Goal: Task Accomplishment & Management: Use online tool/utility

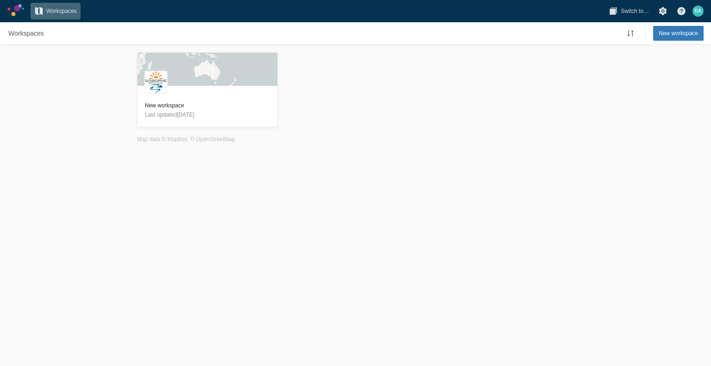
click at [67, 15] on span "Workspaces" at bounding box center [61, 10] width 31 height 9
click at [192, 108] on h3 "New workspace" at bounding box center [207, 105] width 125 height 9
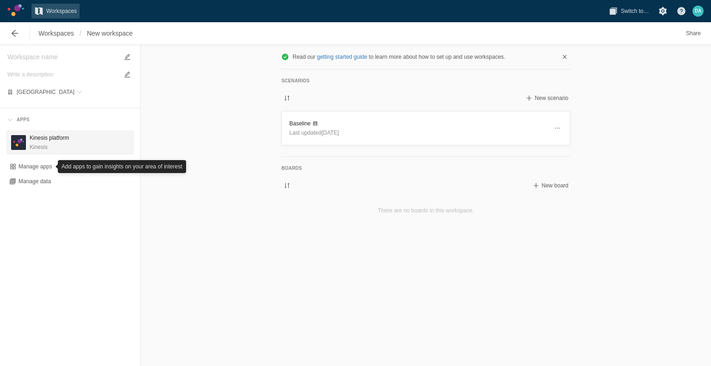
click at [37, 136] on h3 "Kinesis platform" at bounding box center [49, 137] width 39 height 9
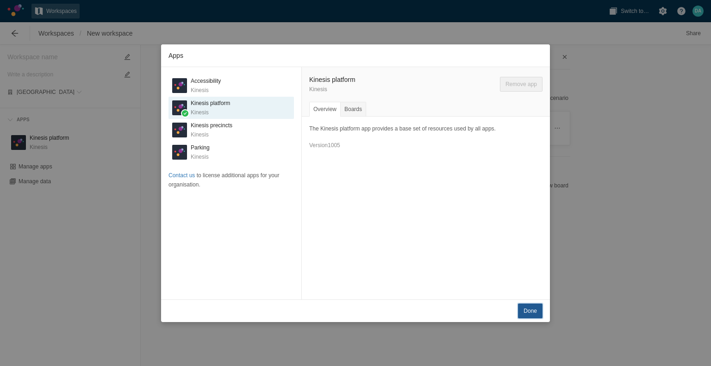
click at [531, 312] on span "Done" at bounding box center [529, 310] width 13 height 9
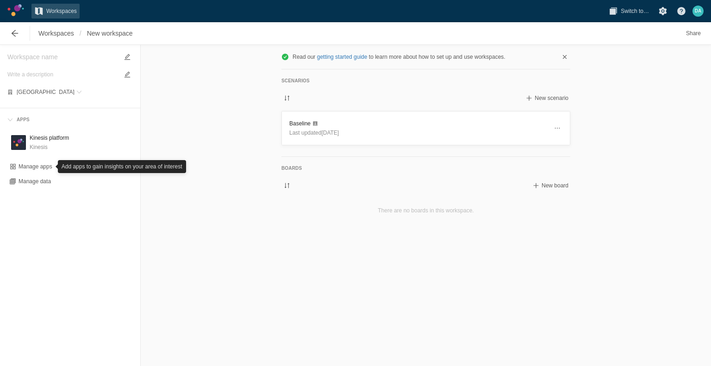
click at [11, 12] on link at bounding box center [15, 10] width 17 height 12
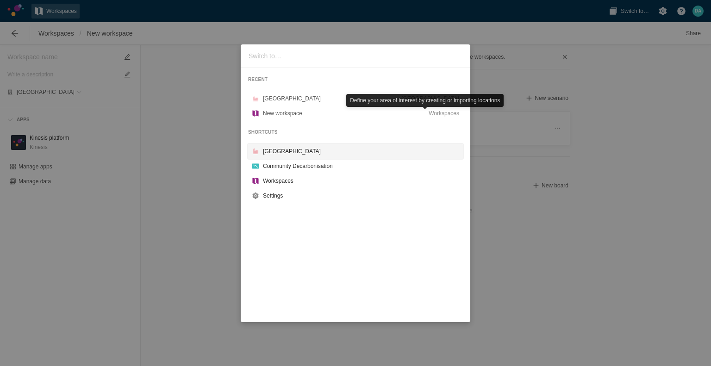
click at [292, 147] on div "[GEOGRAPHIC_DATA]" at bounding box center [361, 151] width 196 height 9
